Goal: Complete application form

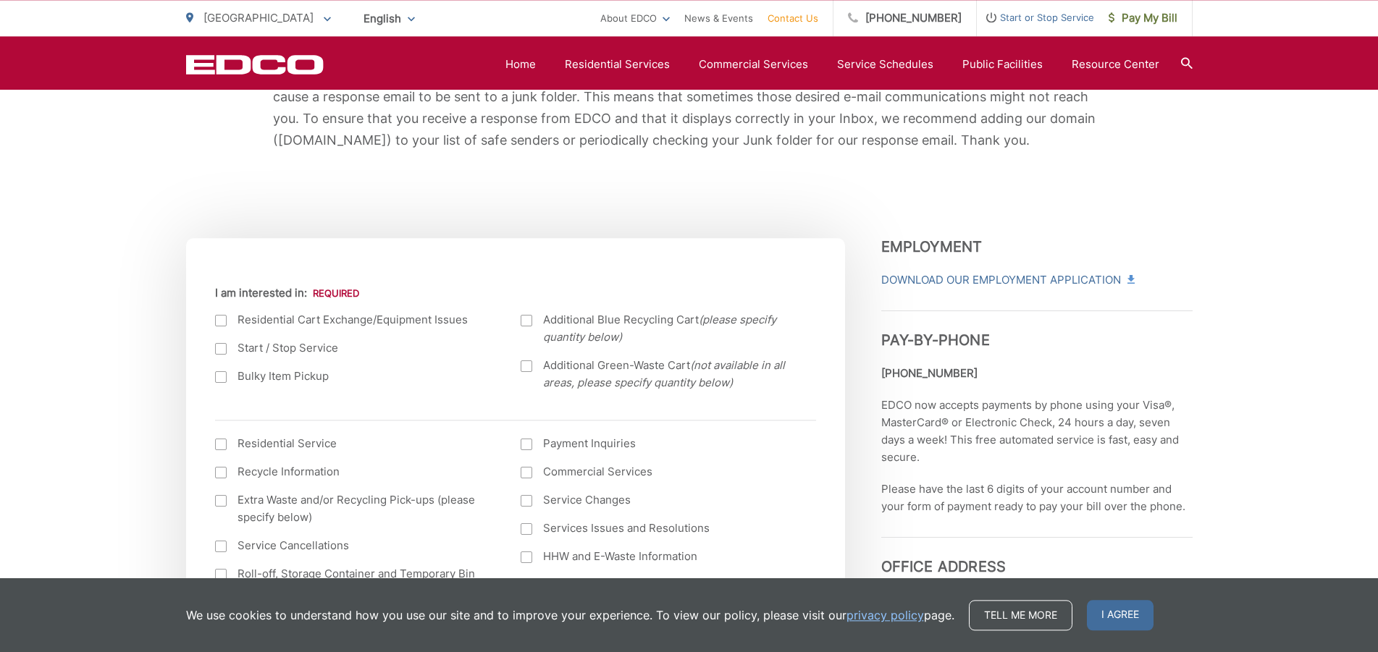
scroll to position [369, 0]
click at [219, 348] on div at bounding box center [221, 350] width 12 height 12
click at [0, 0] on input "Start / Stop Service" at bounding box center [0, 0] width 0 height 0
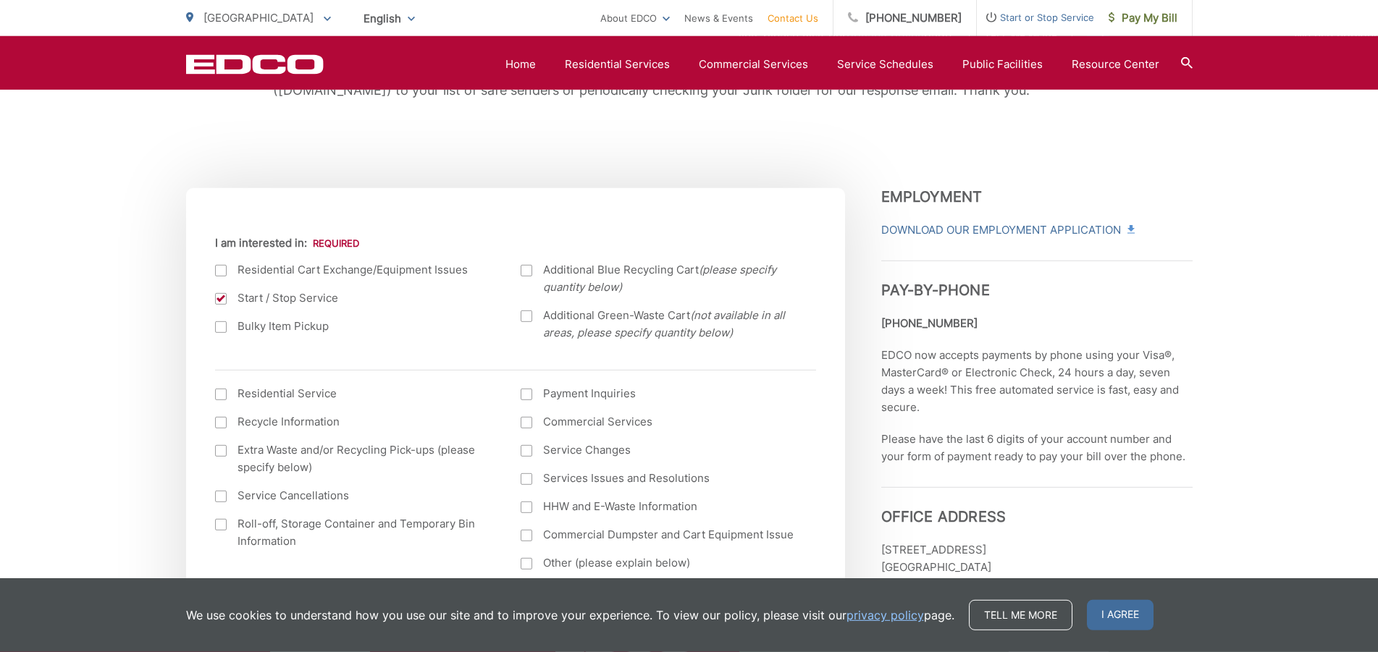
scroll to position [517, 0]
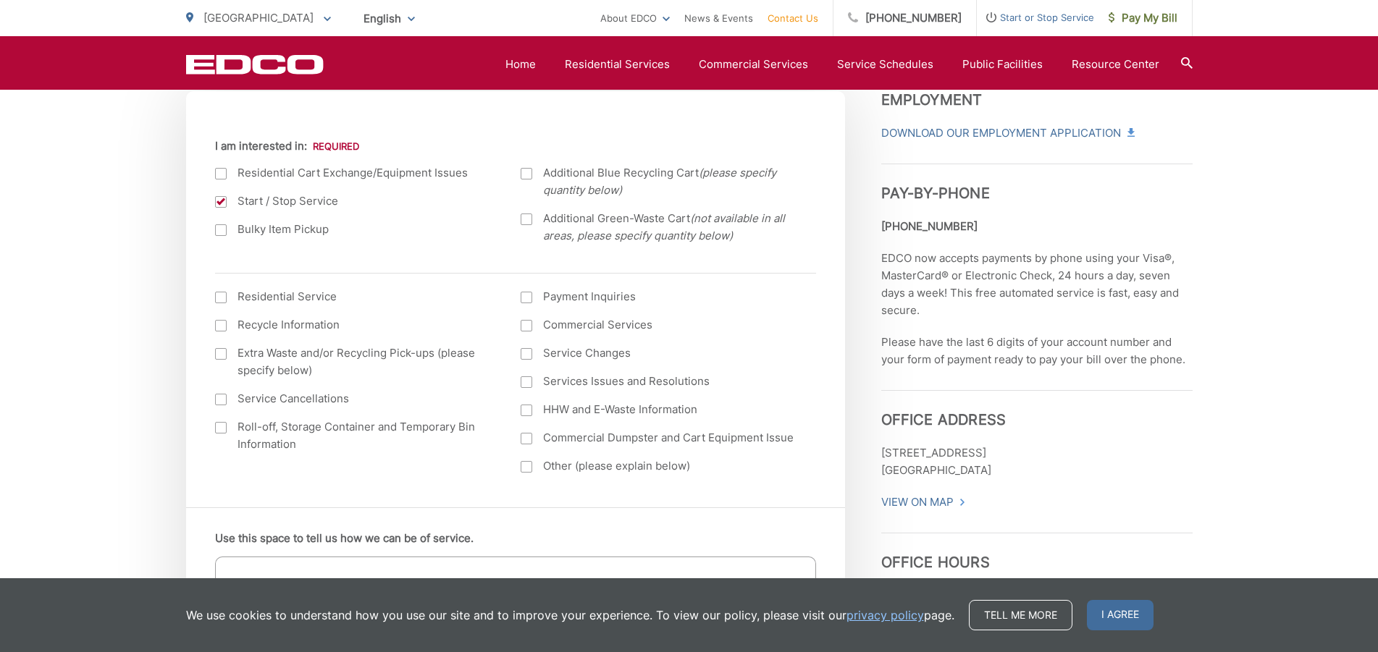
click at [223, 301] on div at bounding box center [221, 298] width 12 height 12
click at [0, 0] on input "I am interested in: (continued) *" at bounding box center [0, 0] width 0 height 0
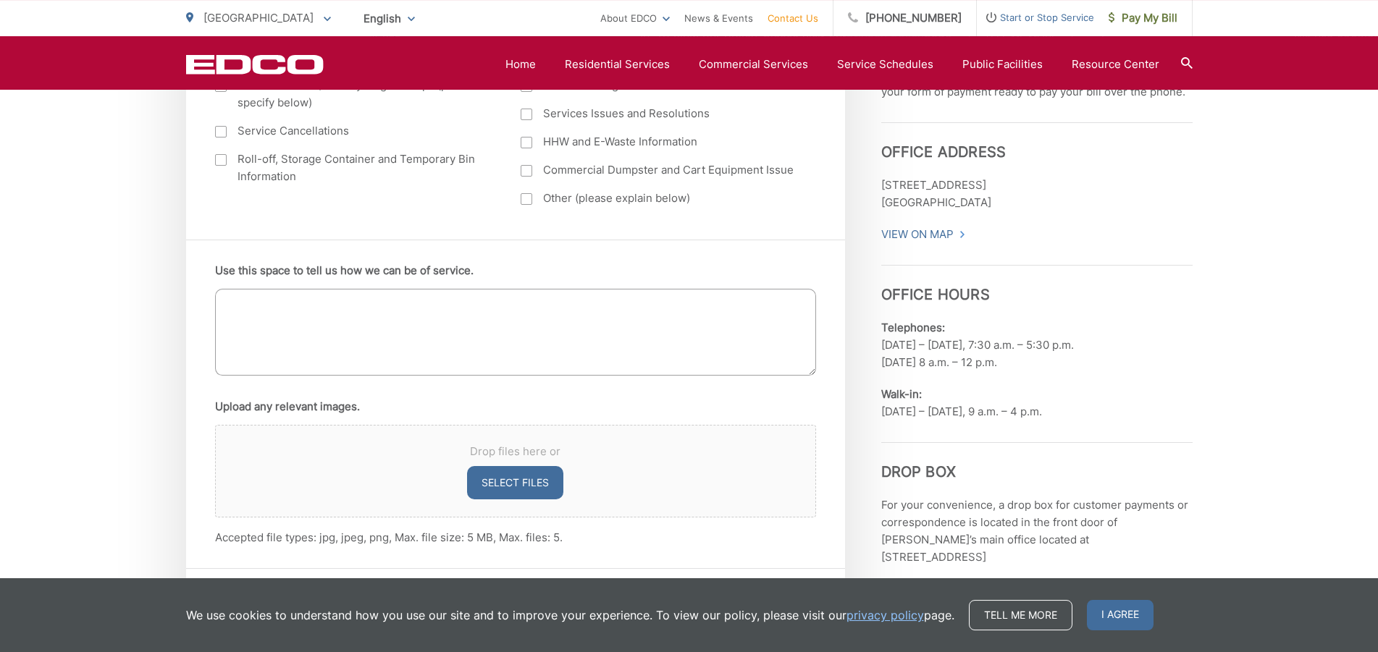
scroll to position [813, 0]
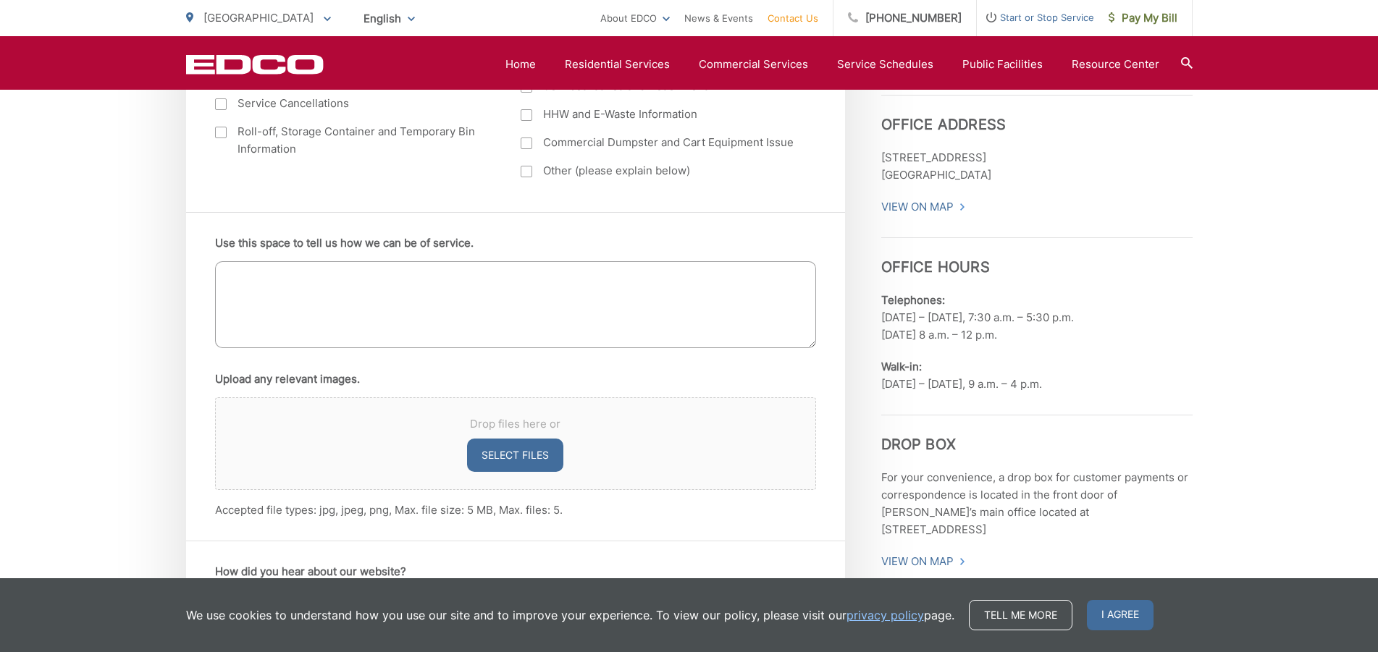
click at [246, 279] on textarea "Use this space to tell us how we can be of service." at bounding box center [515, 304] width 601 height 87
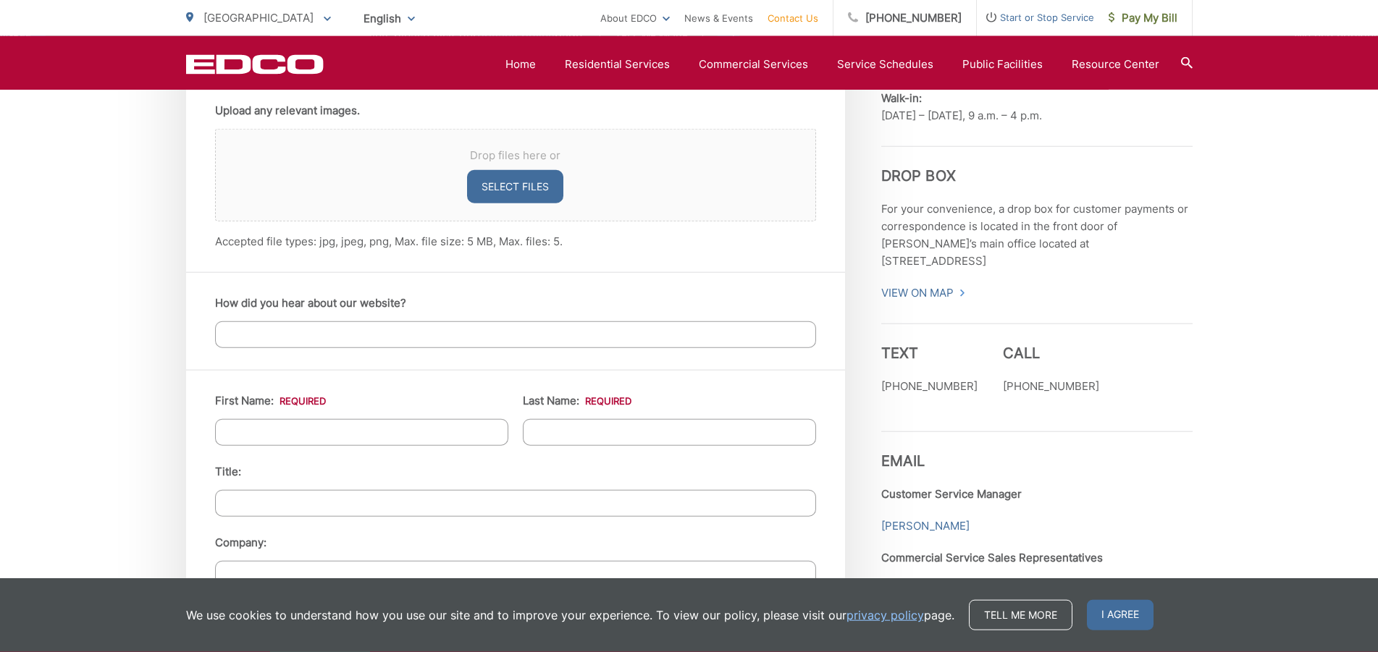
scroll to position [1182, 0]
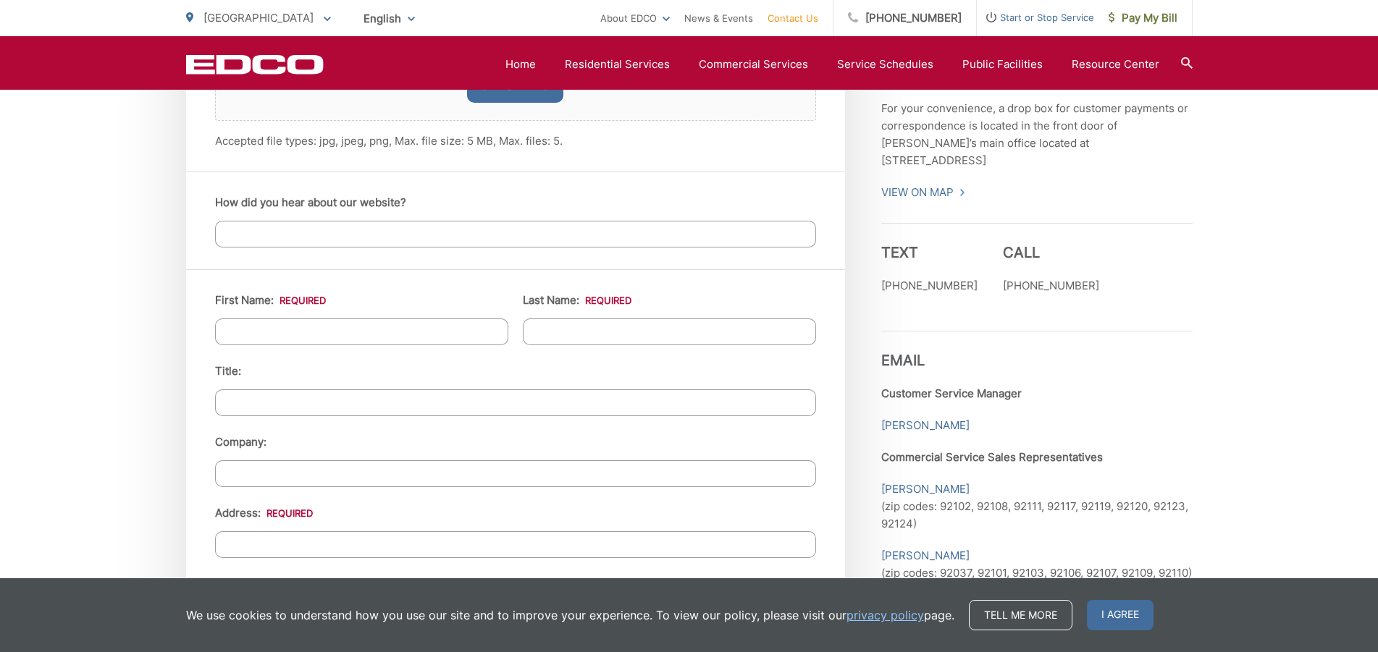
type textarea "16 unit studio complex using 6 city trash cans now ..need price for trash bin"
click at [250, 322] on input "First Name: *" at bounding box center [361, 332] width 293 height 27
type input "Tom"
click at [540, 330] on input "Last Name: *" at bounding box center [669, 332] width 293 height 27
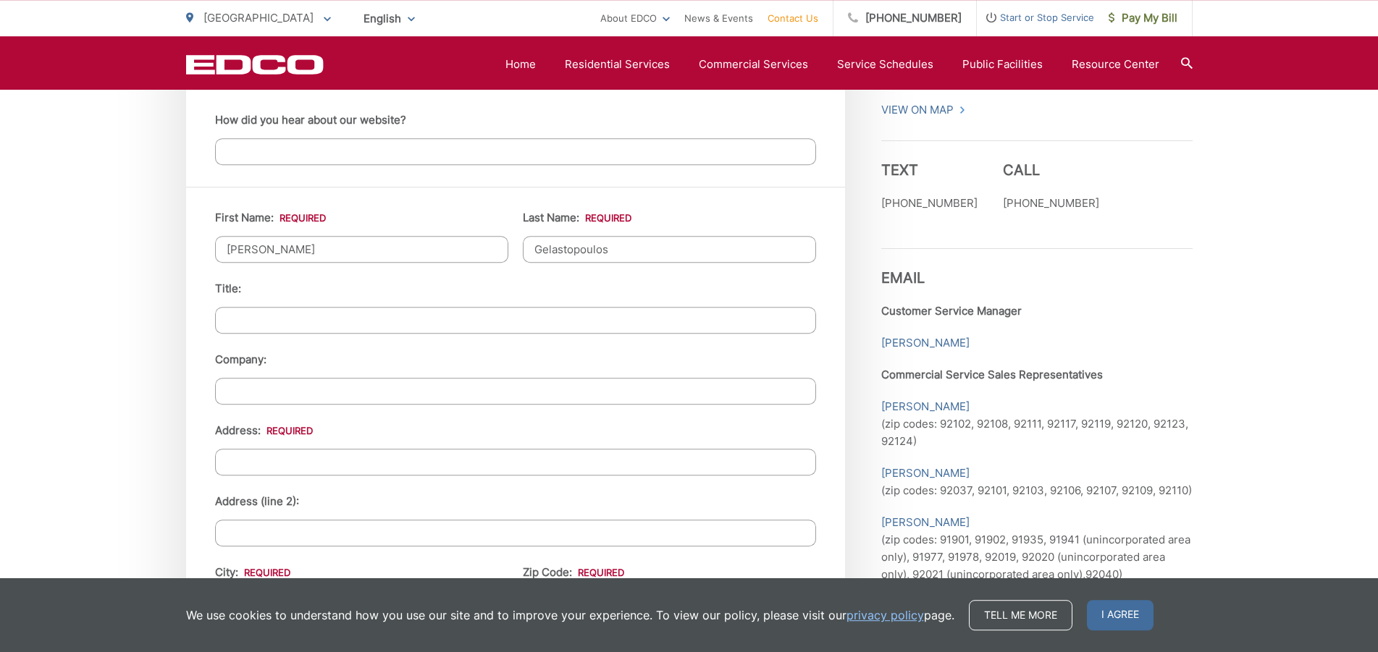
scroll to position [1330, 0]
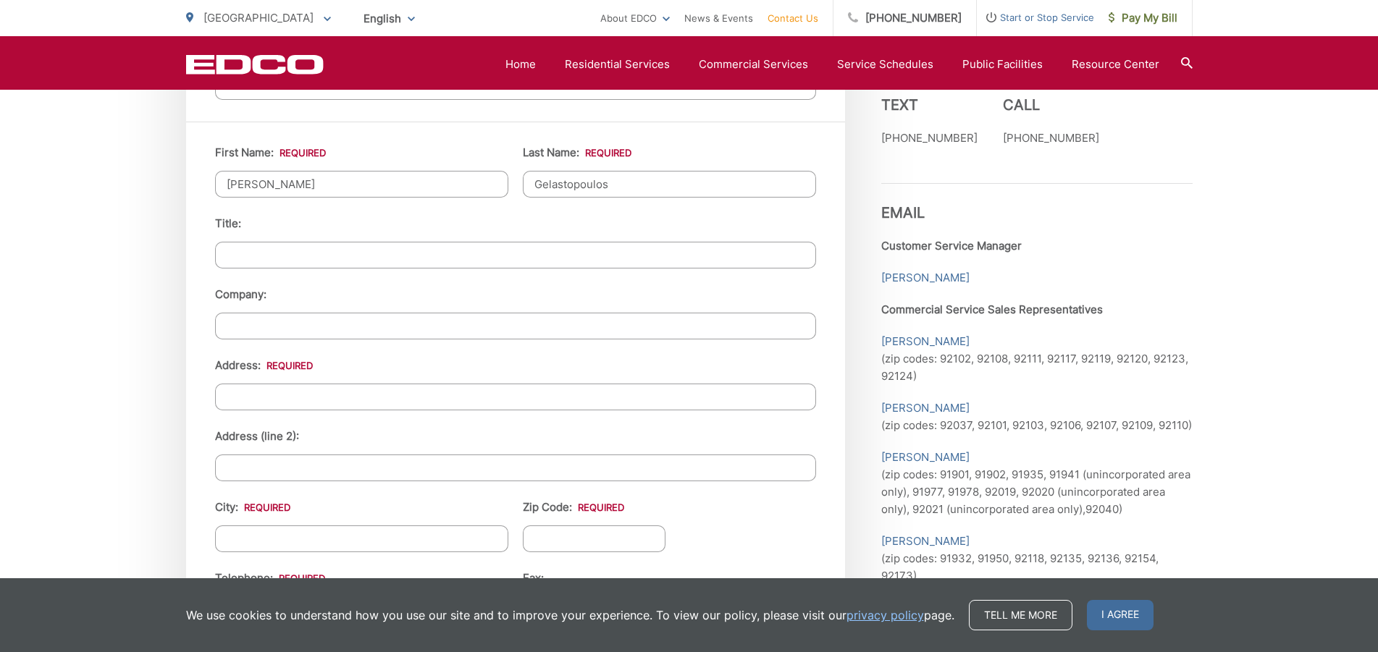
type input "Gelastopoulos"
click at [272, 393] on input "Address: *" at bounding box center [515, 397] width 601 height 27
type input "3845-65 Orange Avenue"
click at [392, 532] on input "City: *" at bounding box center [361, 539] width 293 height 27
type input "[GEOGRAPHIC_DATA]"
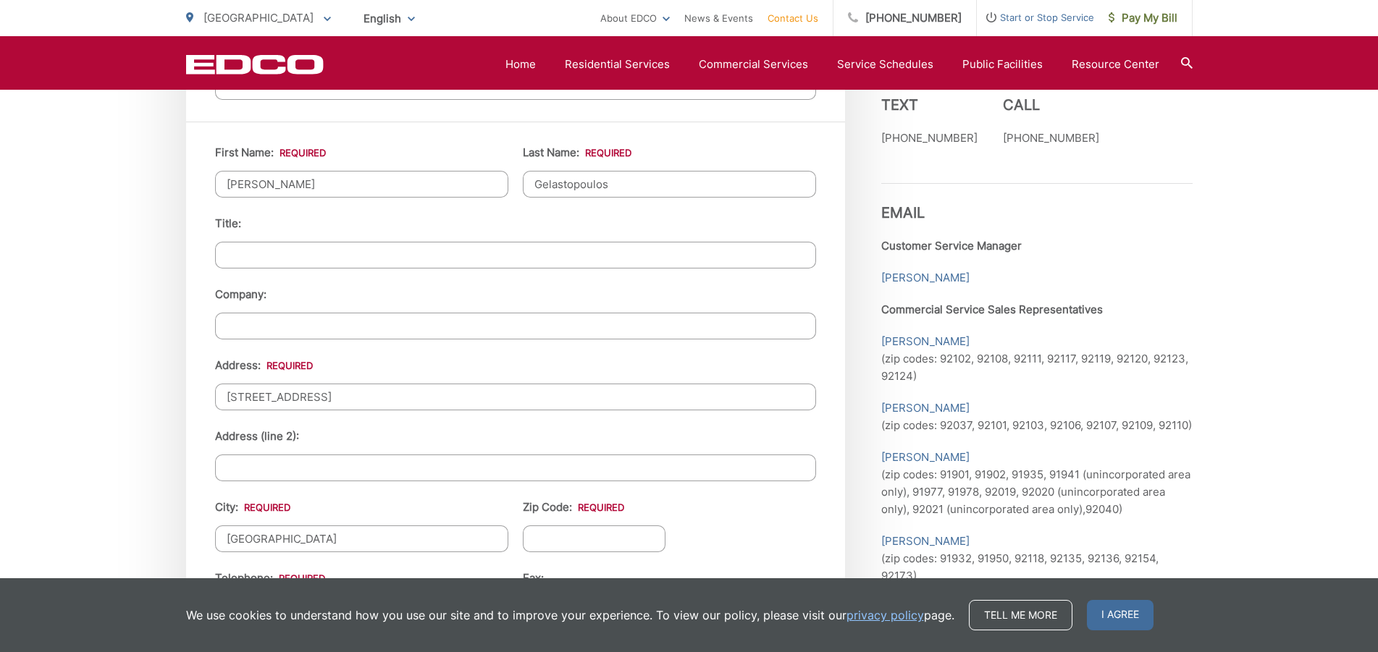
click at [616, 541] on input "Zip Code: *" at bounding box center [594, 539] width 143 height 27
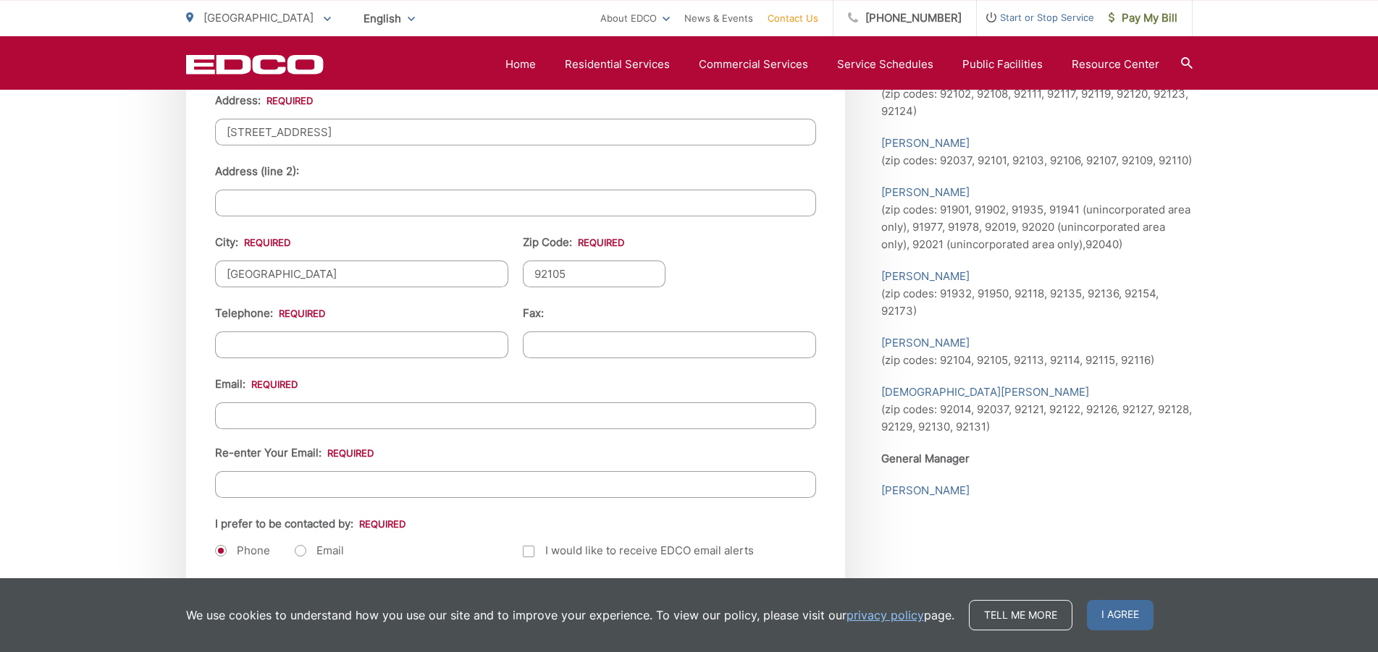
scroll to position [1625, 0]
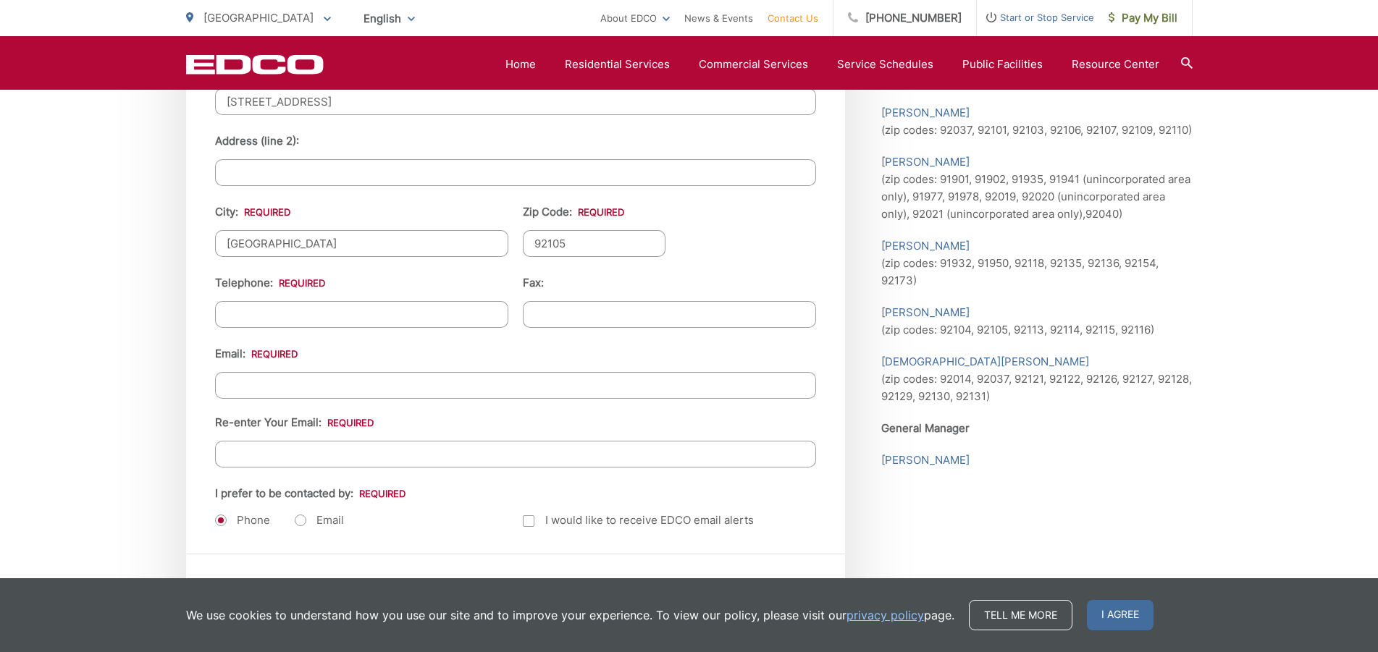
type input "92105"
click at [314, 310] on input "(___) ___-____" at bounding box center [361, 314] width 293 height 27
type input "(619) 889-6965"
click at [311, 390] on input "Email *" at bounding box center [515, 385] width 601 height 27
type input "tmtag@hotmail.com"
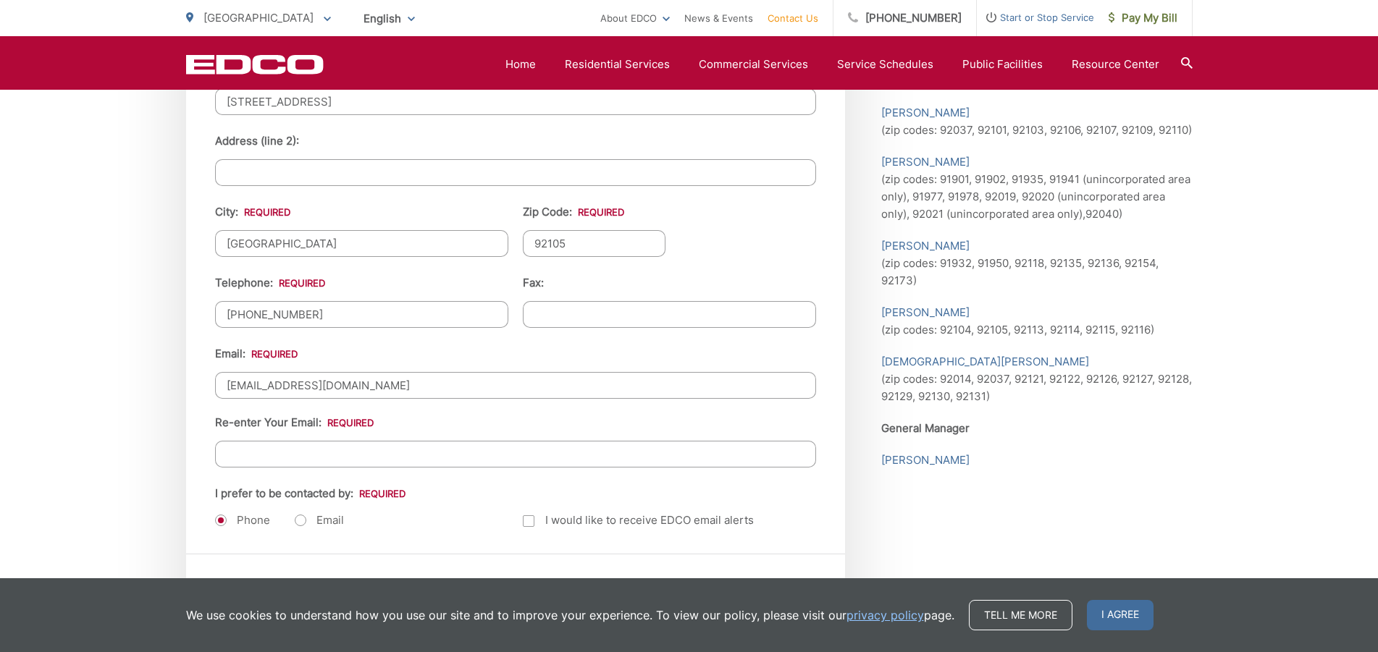
drag, startPoint x: 330, startPoint y: 463, endPoint x: 337, endPoint y: 461, distance: 7.4
click at [333, 463] on input "Re-enter Your Email:" at bounding box center [515, 454] width 601 height 27
type input "tmtag@hotmail.com"
click at [303, 523] on label "Email" at bounding box center [319, 520] width 49 height 14
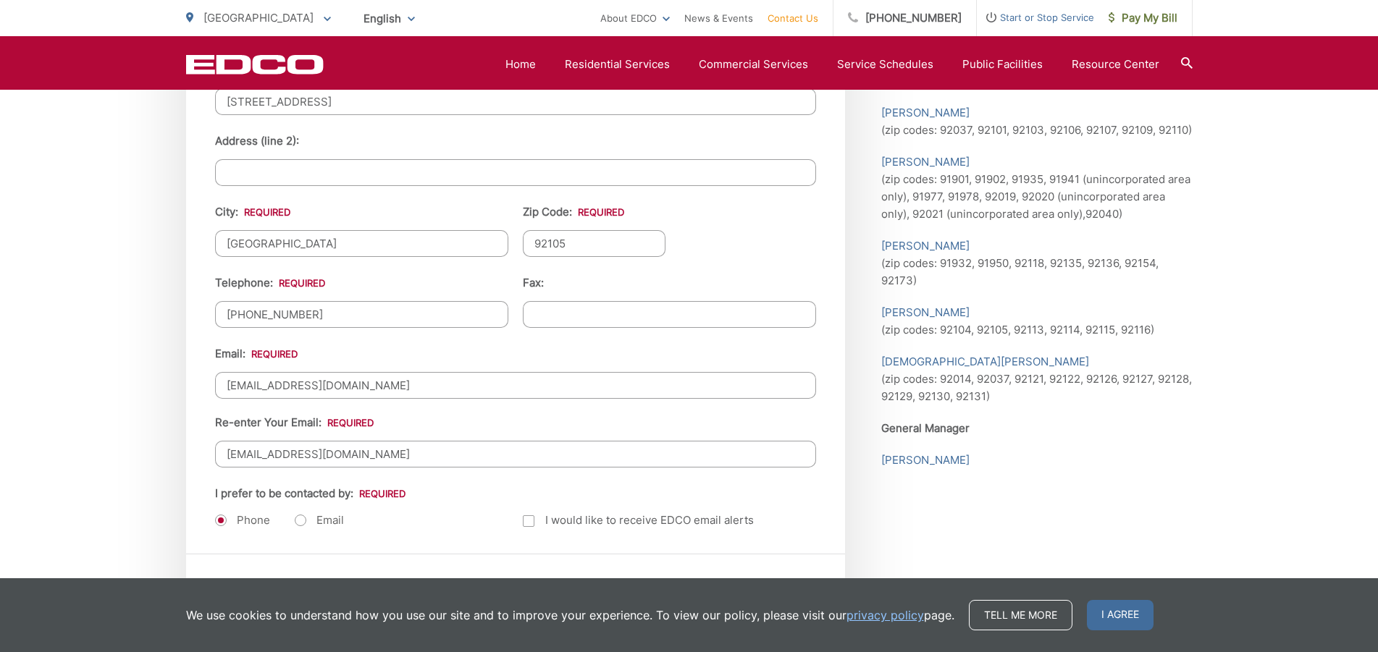
radio input "true"
click at [217, 522] on label "Phone" at bounding box center [242, 520] width 55 height 14
radio input "true"
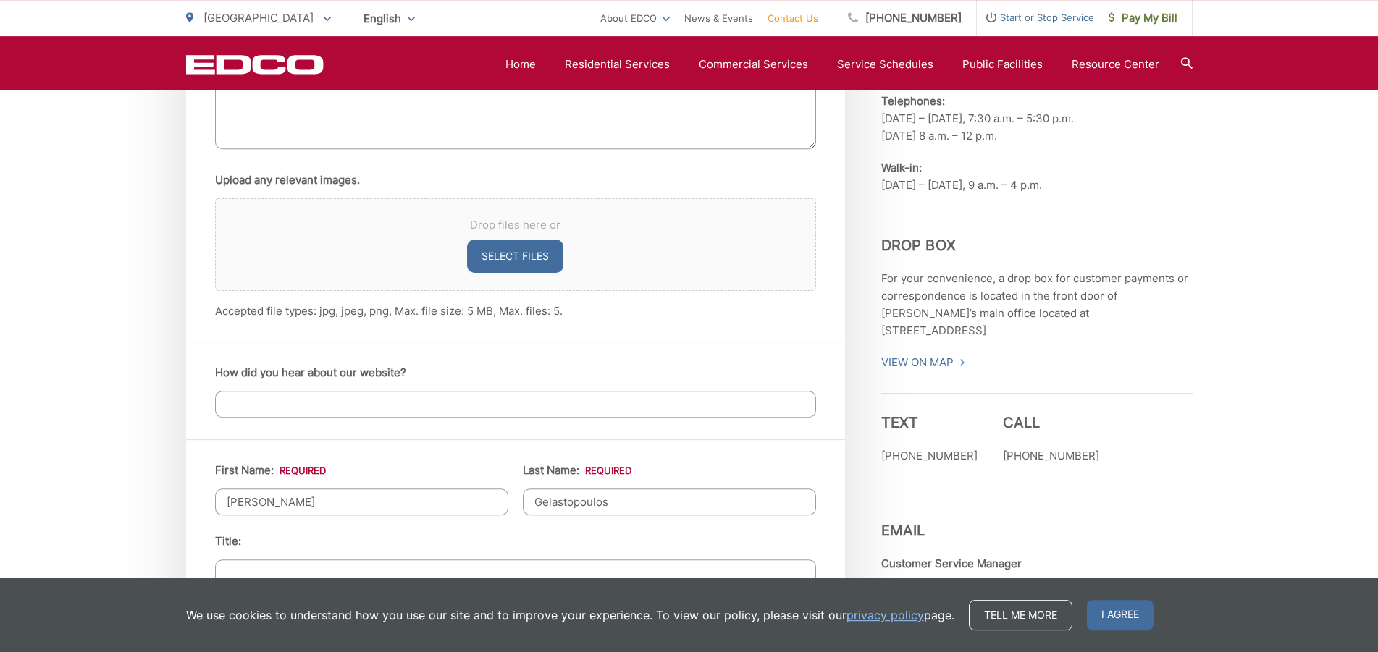
scroll to position [1108, 0]
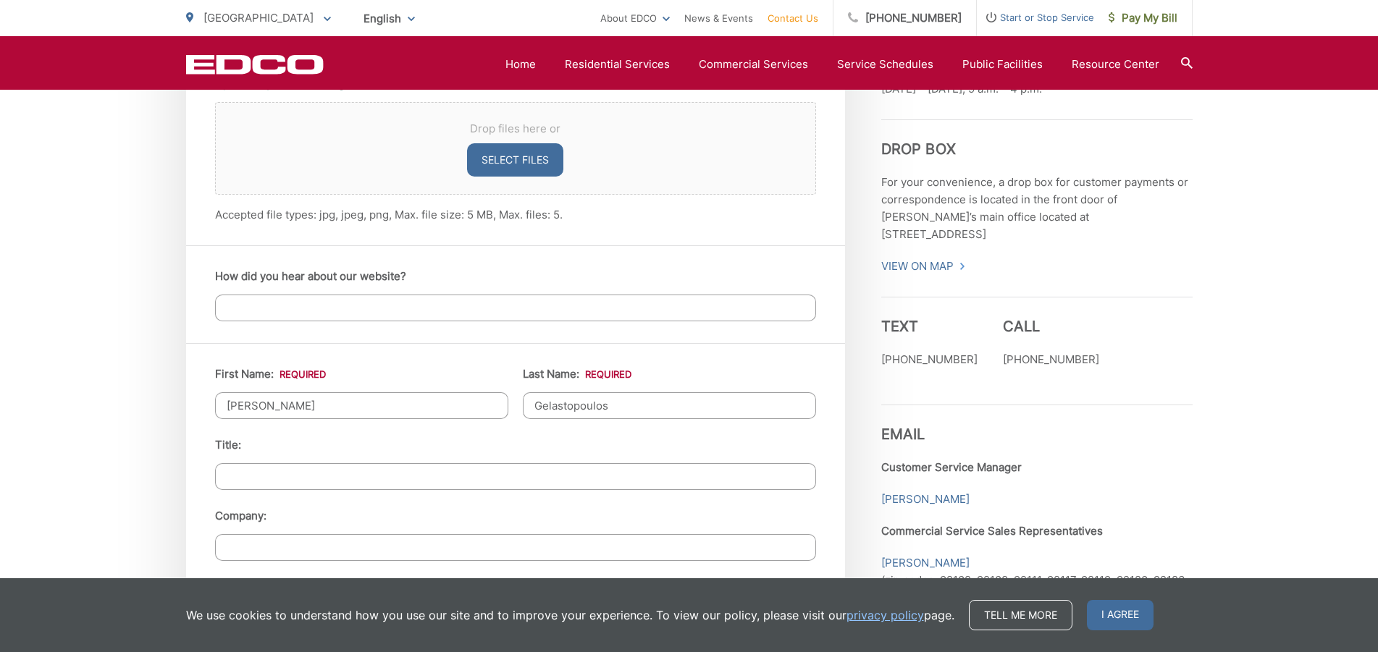
click at [283, 303] on input "How did you hear about our website?" at bounding box center [515, 308] width 601 height 27
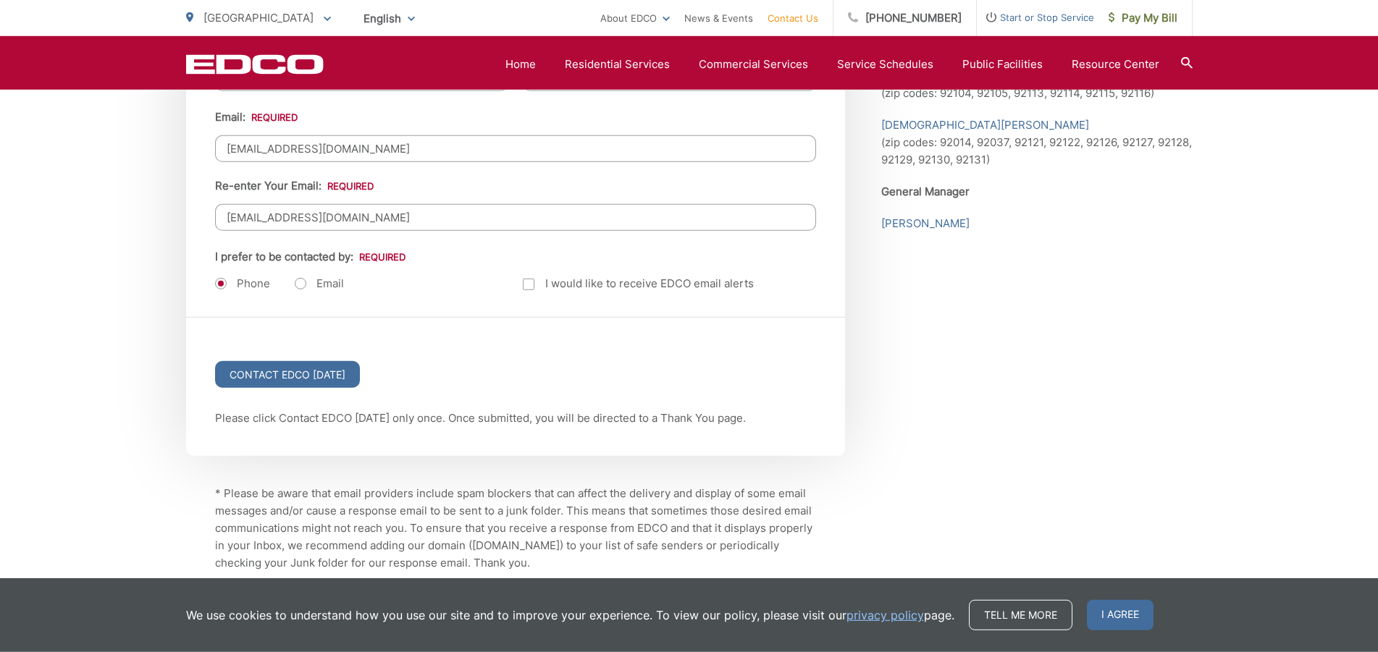
scroll to position [1921, 0]
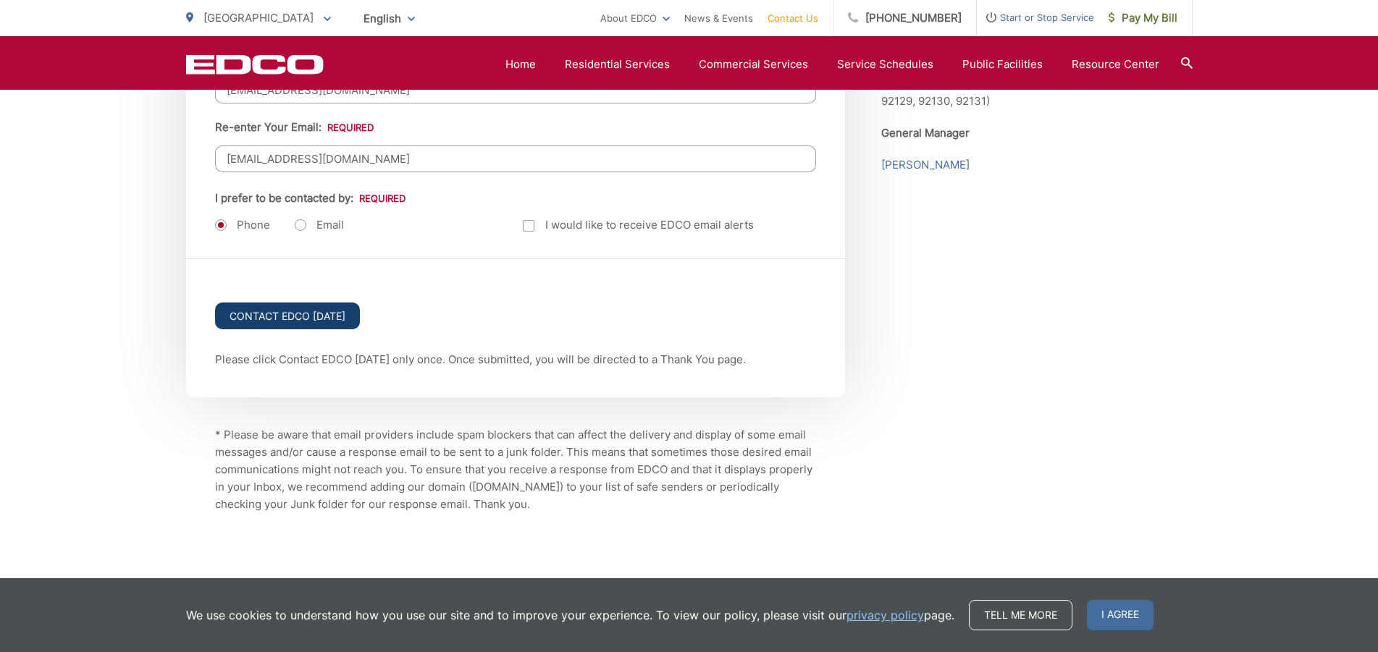
type input "city notice"
click at [312, 314] on input "Contact EDCO Today" at bounding box center [287, 316] width 145 height 27
